Goal: Transaction & Acquisition: Book appointment/travel/reservation

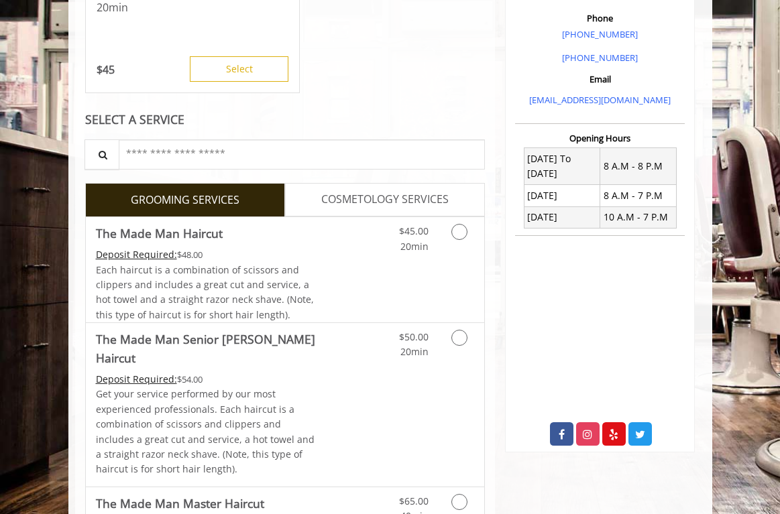
scroll to position [382, 0]
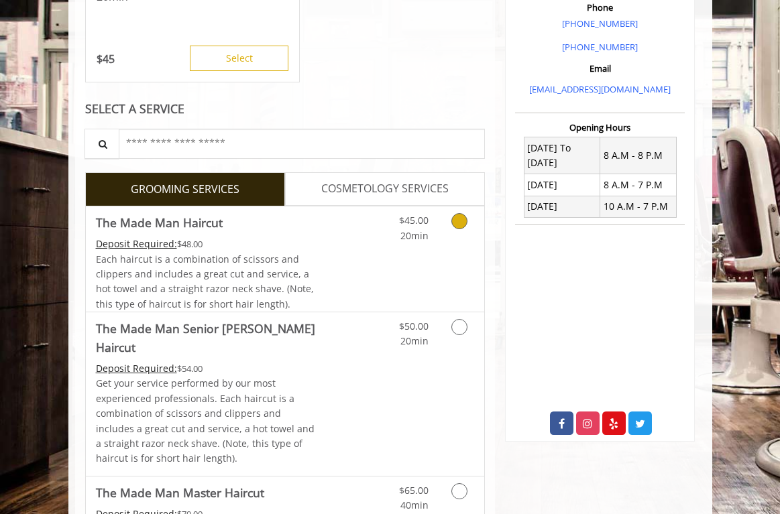
click at [327, 248] on link "Discounted Price" at bounding box center [351, 258] width 66 height 105
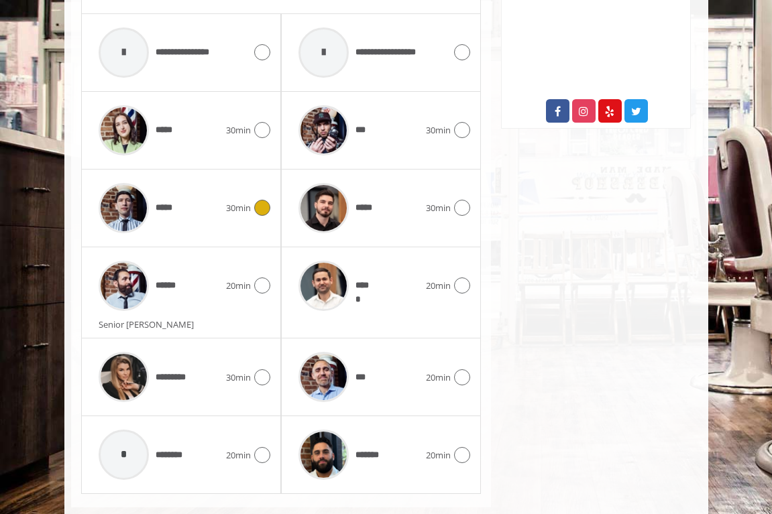
scroll to position [721, 0]
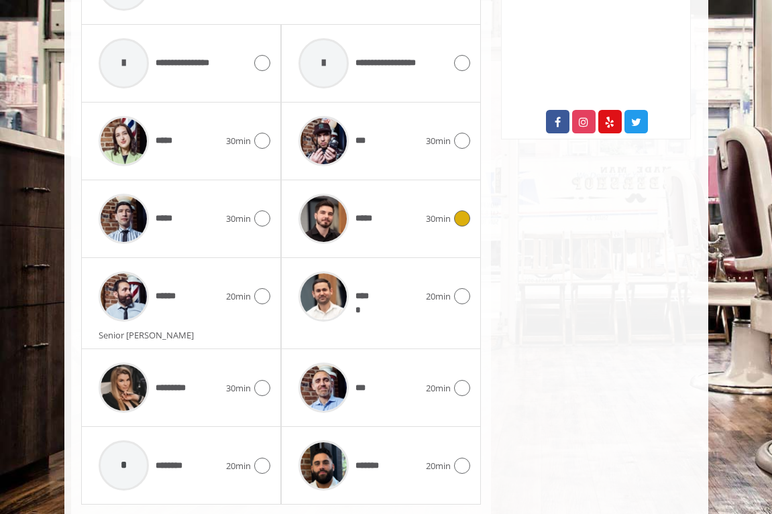
click at [370, 223] on span "*****" at bounding box center [369, 219] width 29 height 14
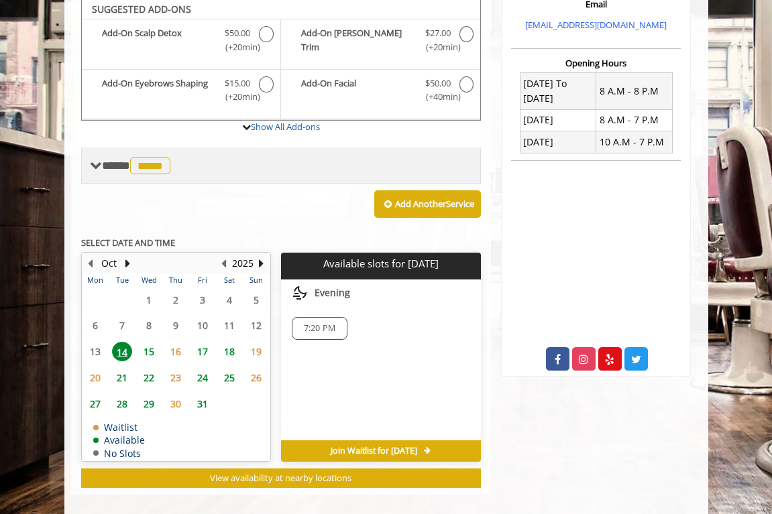
scroll to position [443, 0]
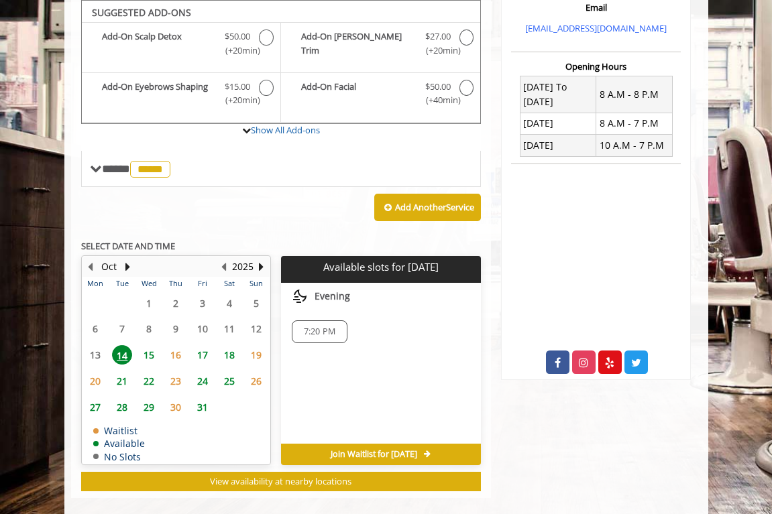
click at [148, 351] on span "15" at bounding box center [149, 354] width 20 height 19
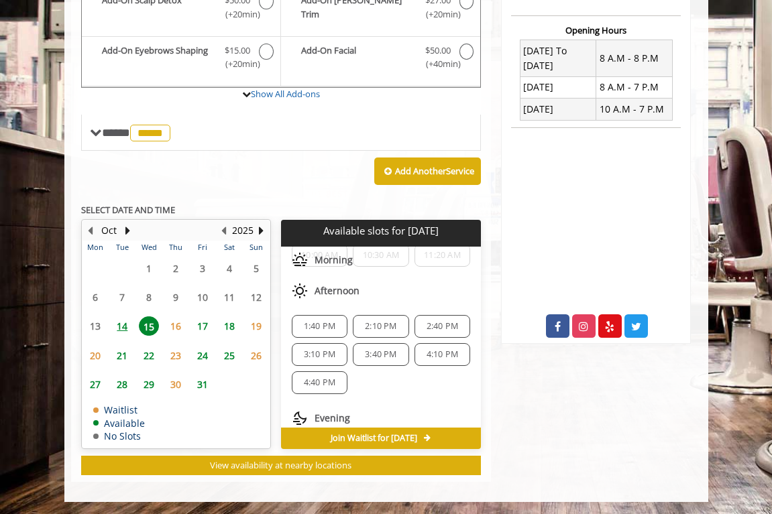
scroll to position [0, 0]
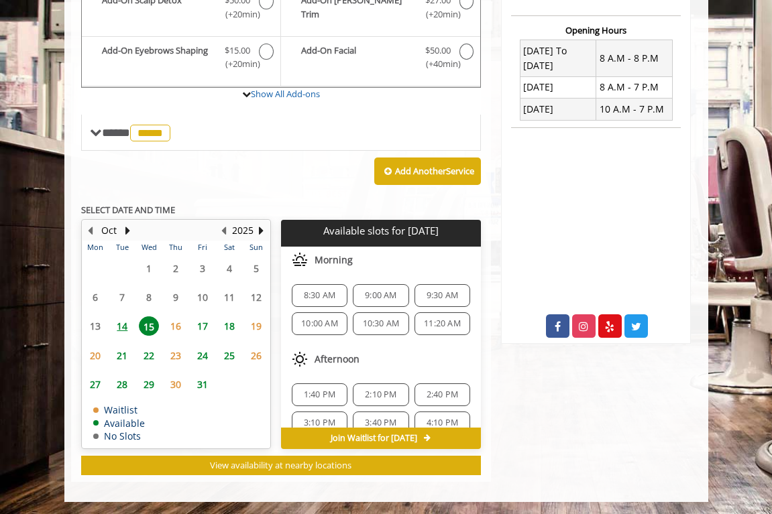
click at [125, 355] on span "21" at bounding box center [122, 355] width 20 height 19
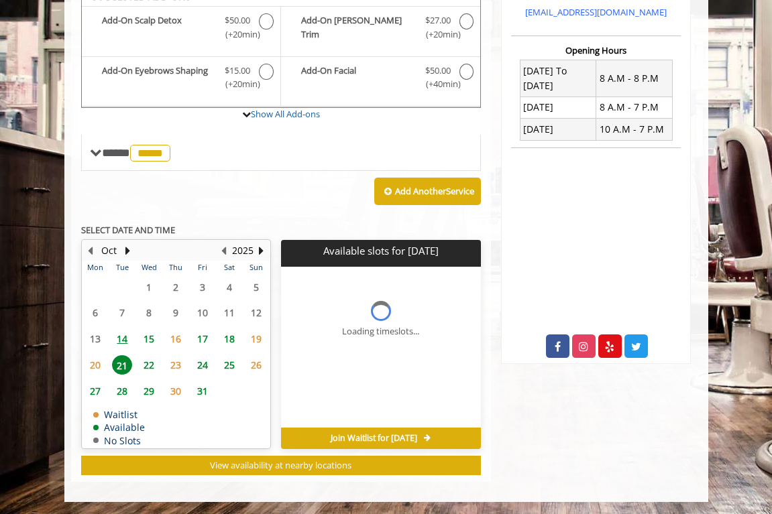
scroll to position [479, 0]
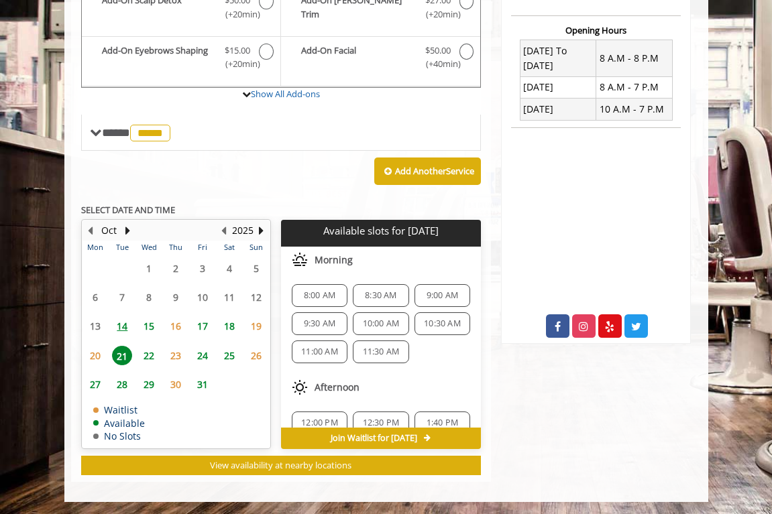
click at [155, 327] on span "15" at bounding box center [149, 325] width 20 height 19
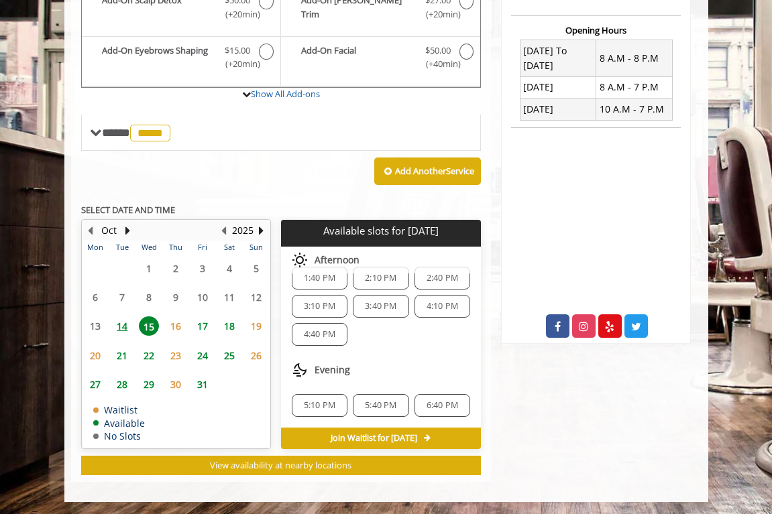
scroll to position [0, 0]
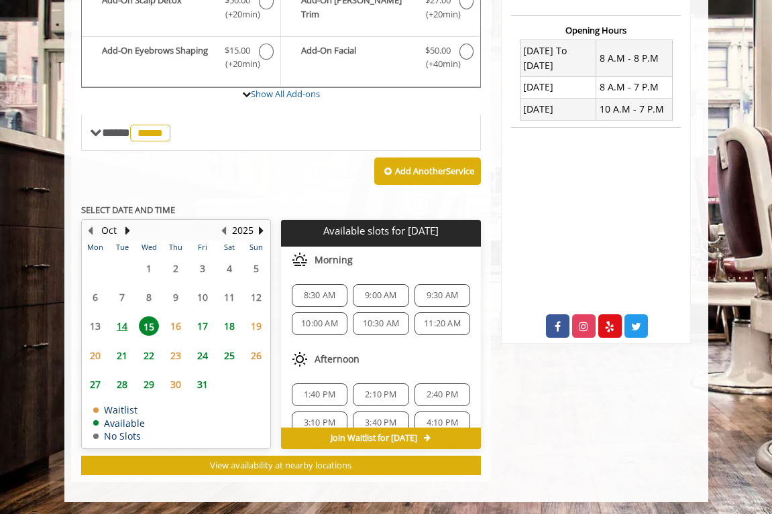
click at [207, 165] on div "Add Another Service" at bounding box center [281, 172] width 400 height 42
